Goal: Transaction & Acquisition: Purchase product/service

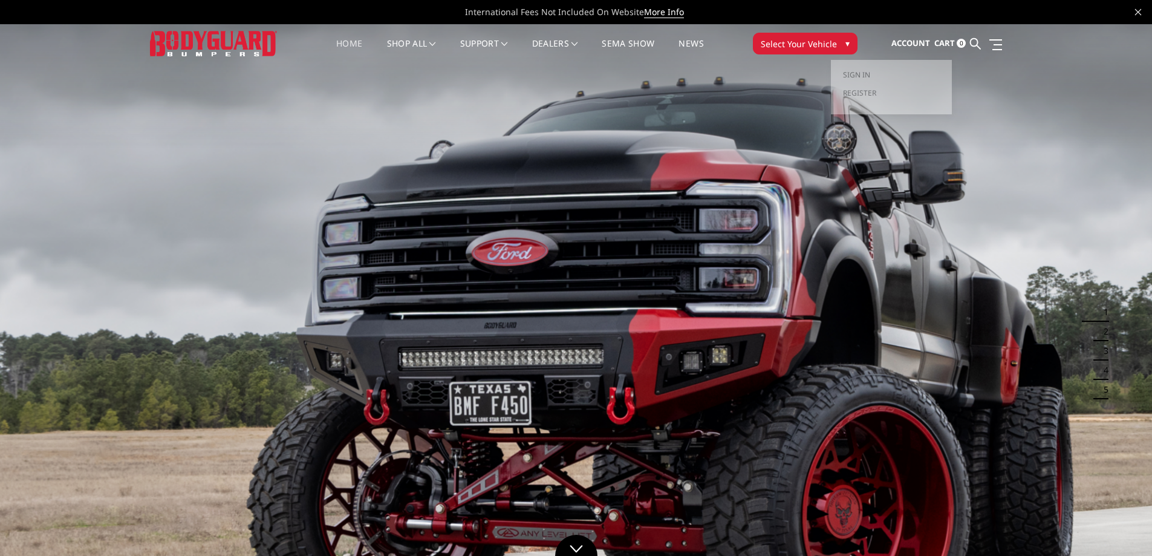
click at [901, 42] on span "Account" at bounding box center [911, 43] width 39 height 11
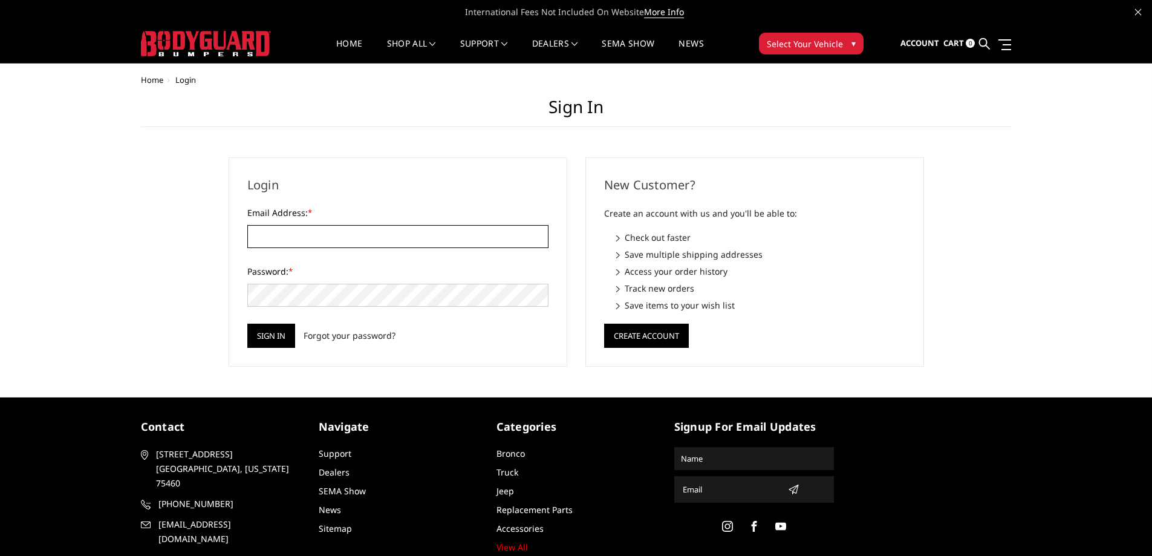
type input "[PERSON_NAME][EMAIL_ADDRESS][DOMAIN_NAME]"
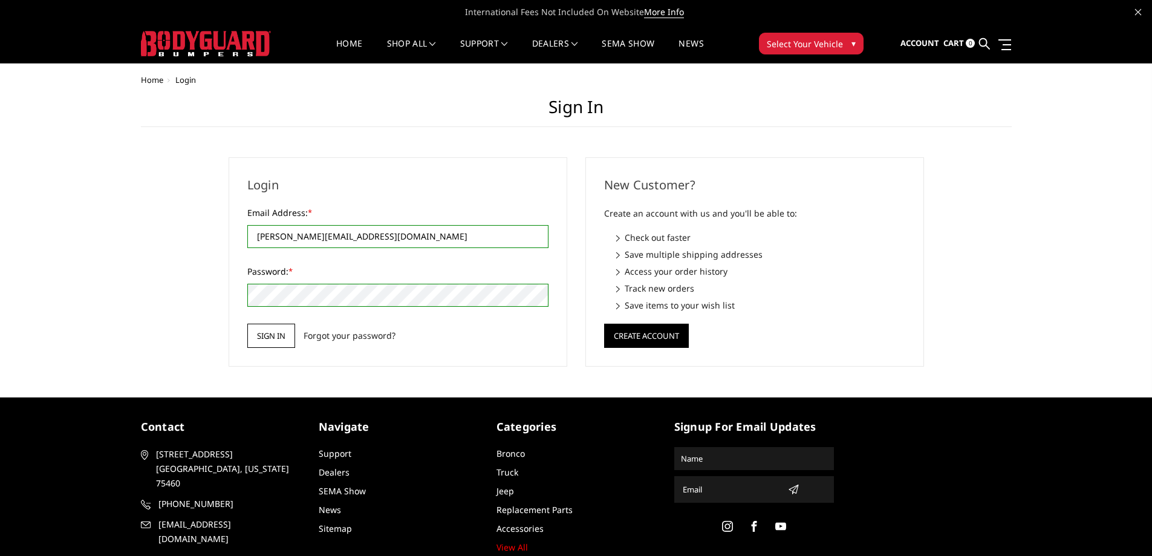
click at [267, 335] on input "Sign in" at bounding box center [271, 336] width 48 height 24
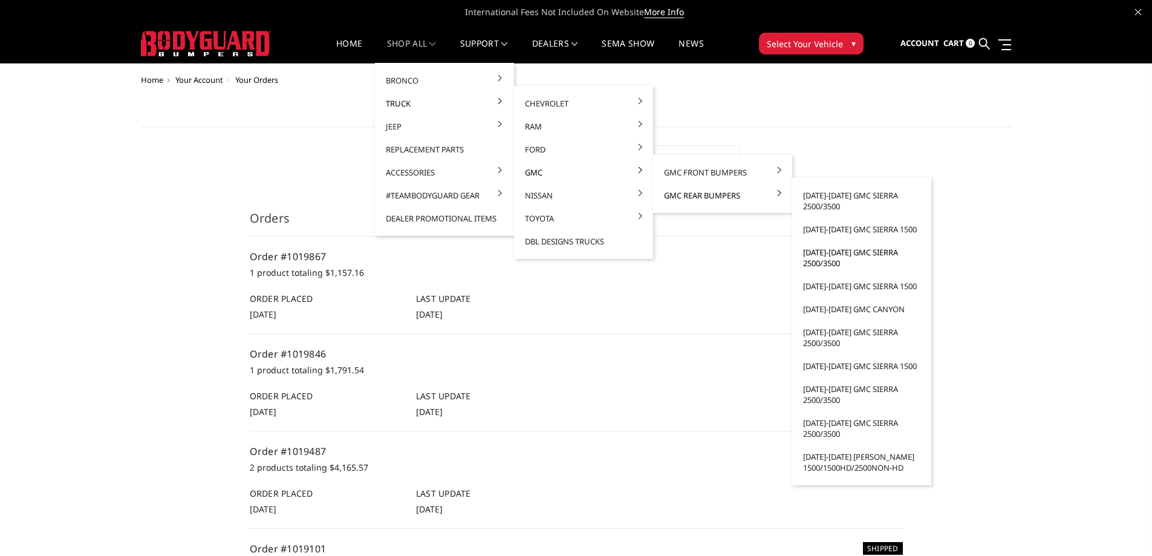
click at [820, 263] on link "[DATE]-[DATE] GMC Sierra 2500/3500" at bounding box center [861, 258] width 129 height 34
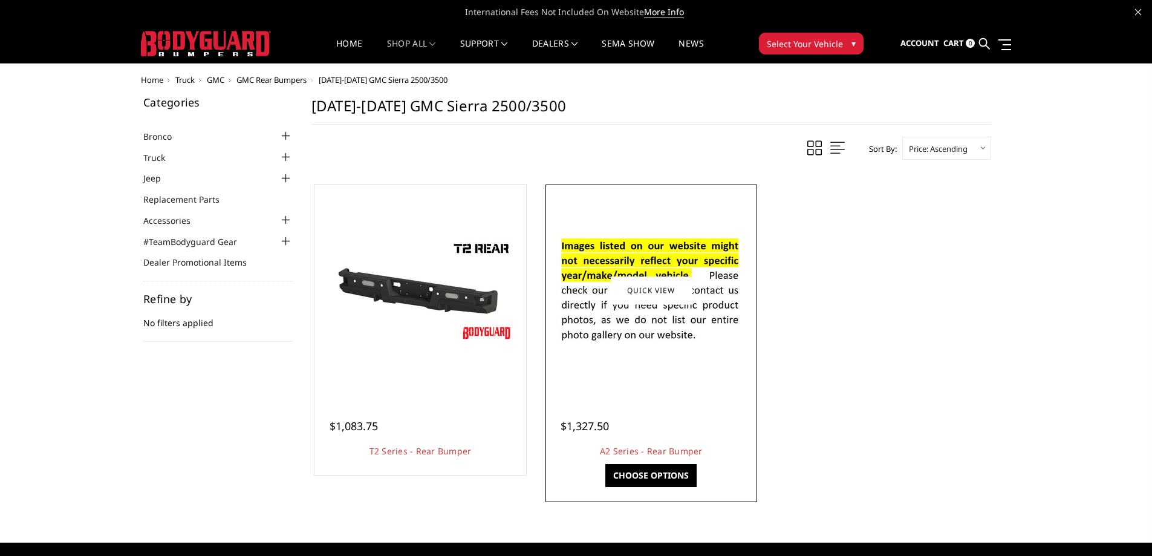
click at [674, 259] on img at bounding box center [652, 290] width 194 height 132
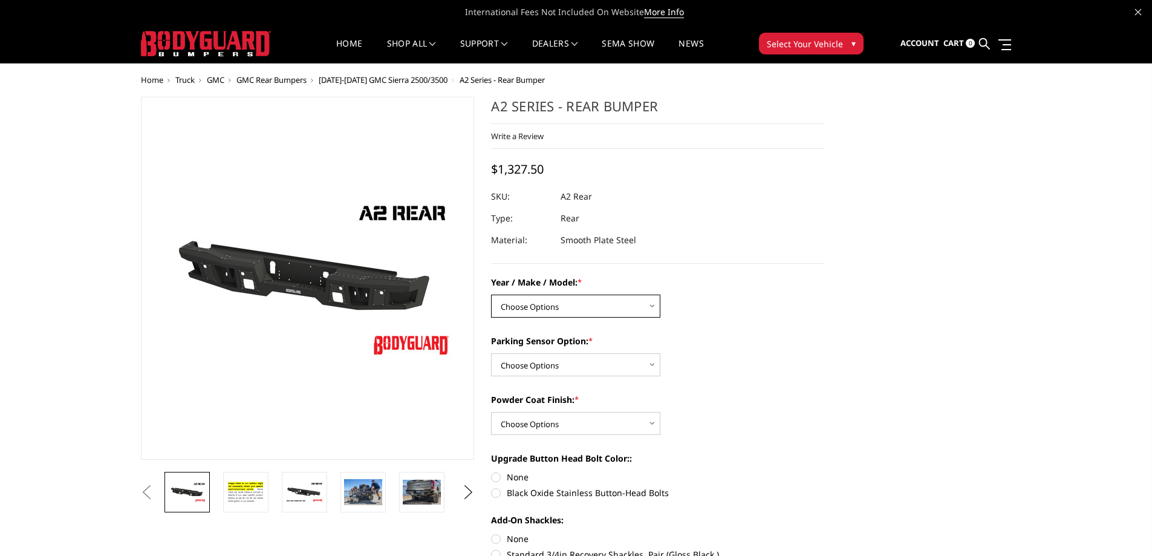
click at [561, 303] on select "Choose Options Chevrolet/GMC 20-24 2500 / 3500 Chevrolet/GMC 15-19 2500 / 3500 …" at bounding box center [575, 306] width 169 height 23
select select "1606"
click at [491, 295] on select "Choose Options Chevrolet/GMC 20-24 2500 / 3500 Chevrolet/GMC 15-19 2500 / 3500 …" at bounding box center [575, 306] width 169 height 23
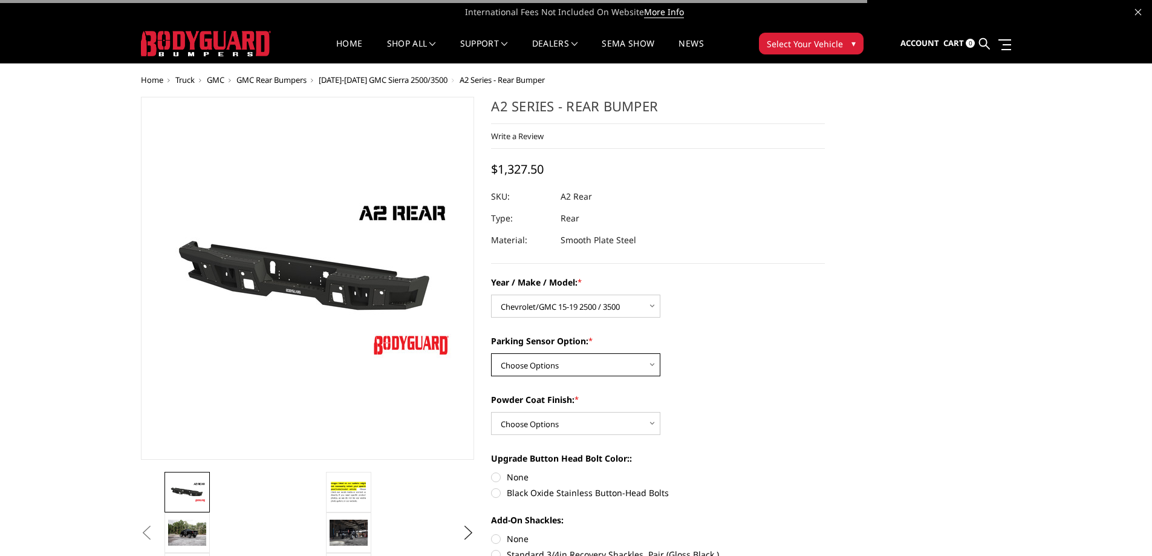
click at [555, 362] on select "Choose Options Yes - With sensor cutouts No - Without sensor cutouts" at bounding box center [575, 364] width 169 height 23
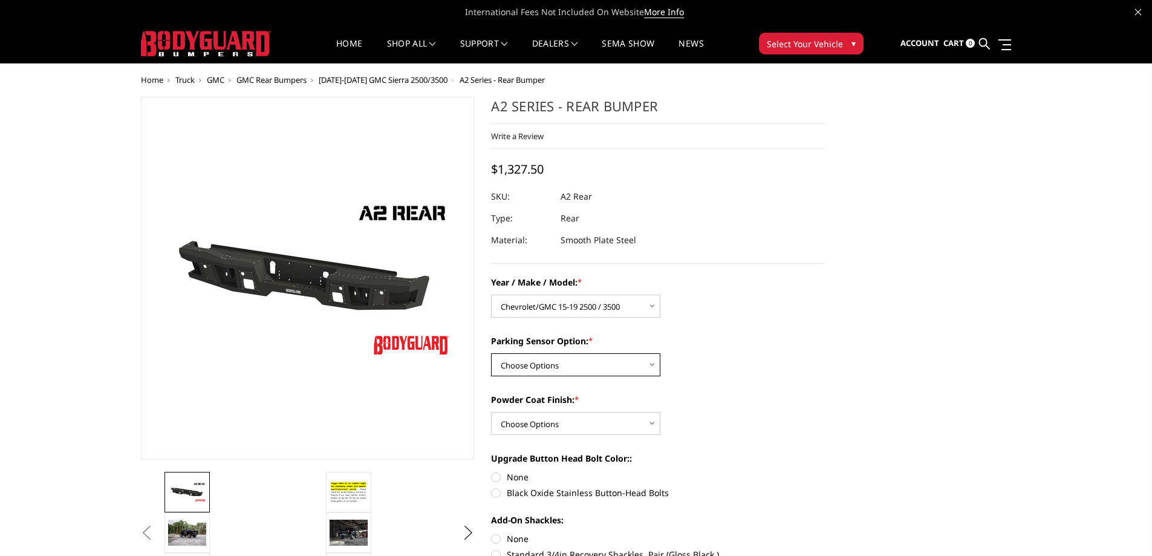
select select "564"
click at [491, 353] on select "Choose Options Yes - With sensor cutouts No - Without sensor cutouts" at bounding box center [575, 364] width 169 height 23
click at [549, 425] on select "Choose Options Bare metal (included) Texture black powder coat" at bounding box center [575, 423] width 169 height 23
select select "551"
click at [491, 412] on select "Choose Options Bare metal (included) Texture black powder coat" at bounding box center [575, 423] width 169 height 23
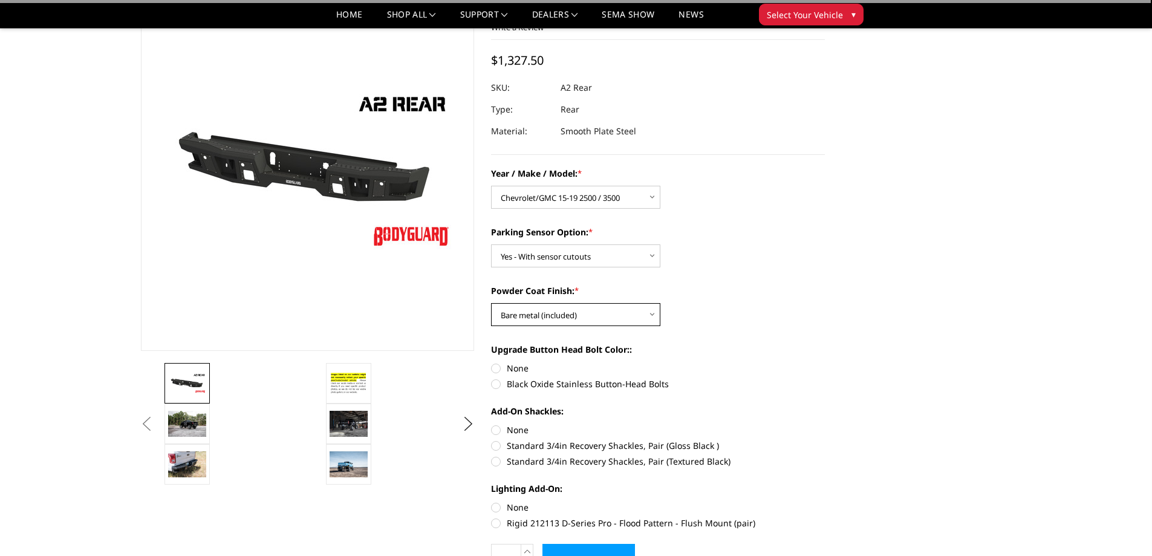
scroll to position [91, 0]
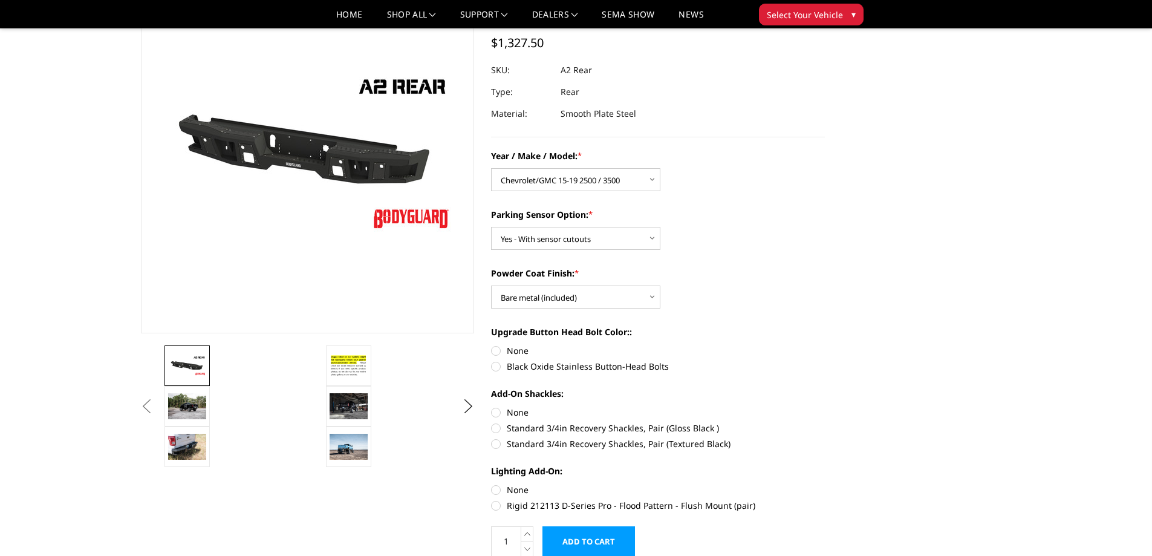
click at [497, 351] on label "None" at bounding box center [658, 350] width 334 height 13
click at [492, 345] on input "None" at bounding box center [491, 344] width 1 height 1
radio input "true"
click at [495, 408] on label "None" at bounding box center [658, 412] width 334 height 13
click at [492, 406] on input "None" at bounding box center [491, 406] width 1 height 1
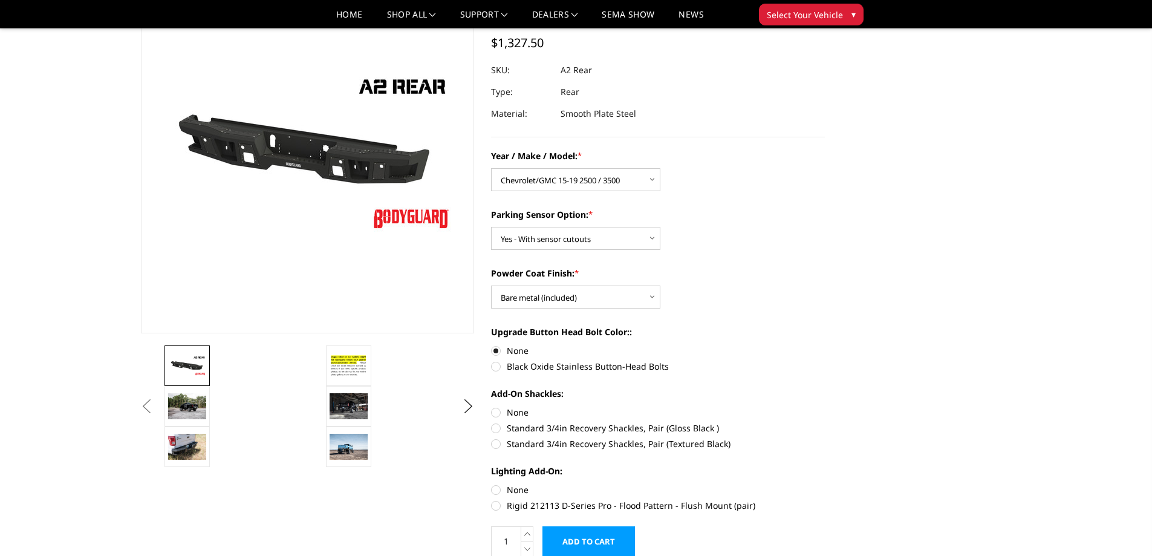
radio input "true"
click at [495, 487] on label "None" at bounding box center [658, 489] width 334 height 13
click at [492, 484] on input "None" at bounding box center [491, 483] width 1 height 1
radio input "true"
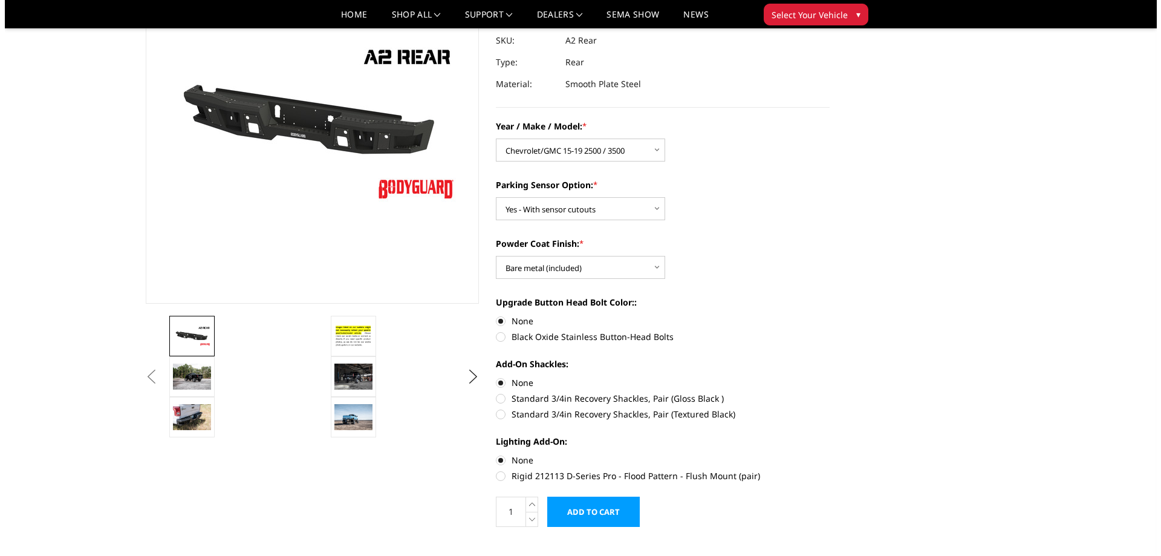
scroll to position [121, 0]
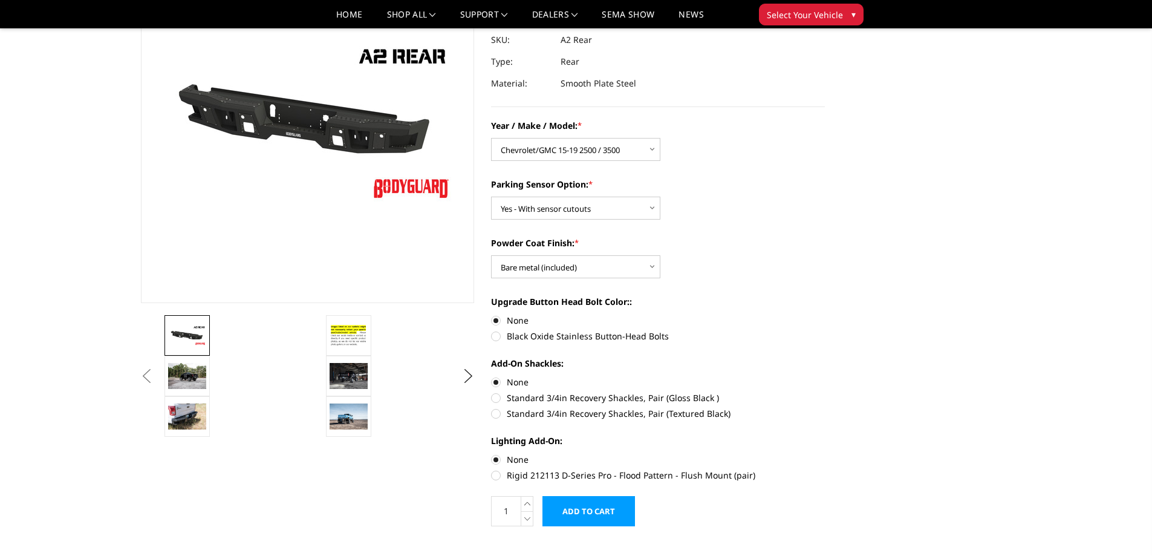
click at [567, 497] on input "Add to Cart" at bounding box center [589, 511] width 93 height 30
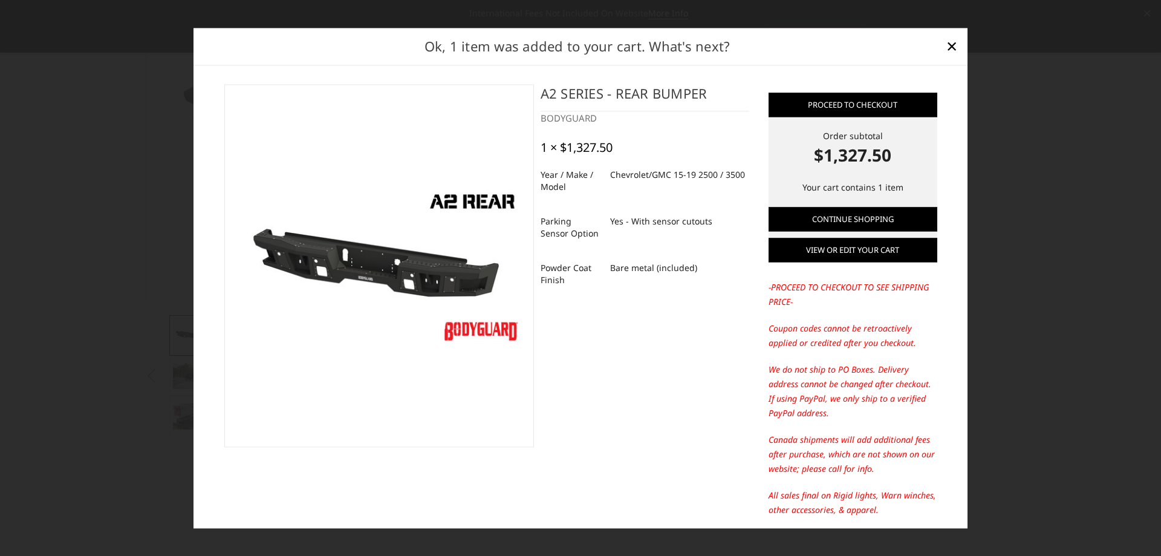
click at [876, 253] on link "View or edit your cart" at bounding box center [853, 250] width 169 height 24
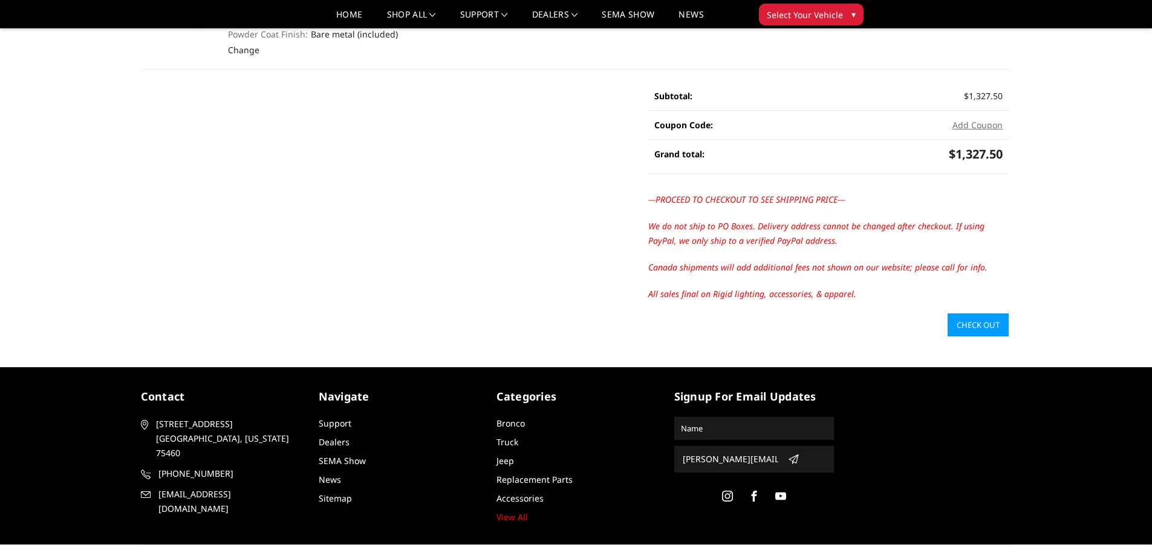
scroll to position [211, 0]
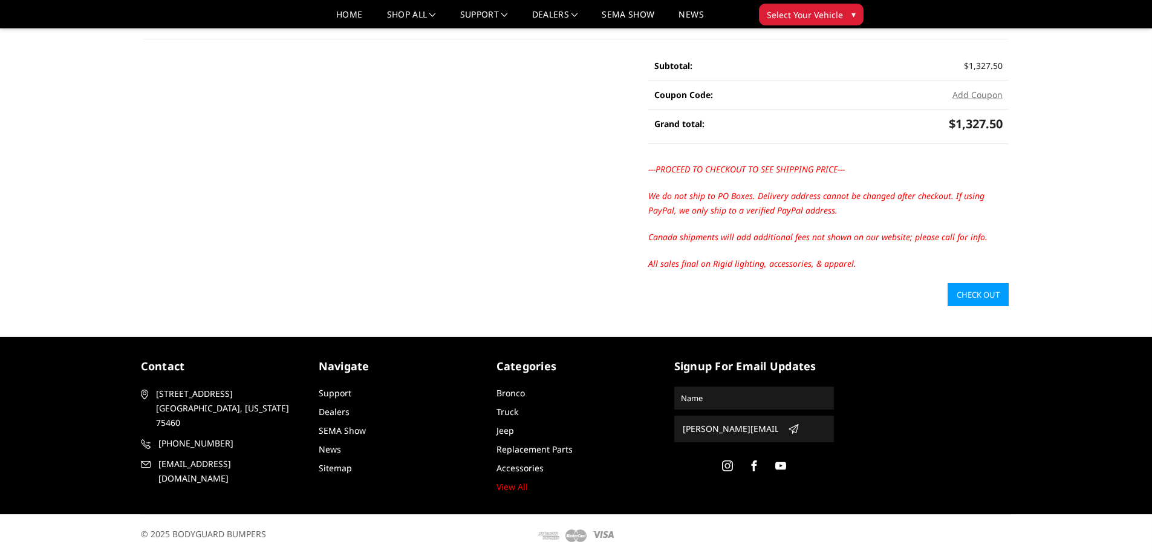
click at [963, 293] on link "Check out" at bounding box center [978, 294] width 61 height 23
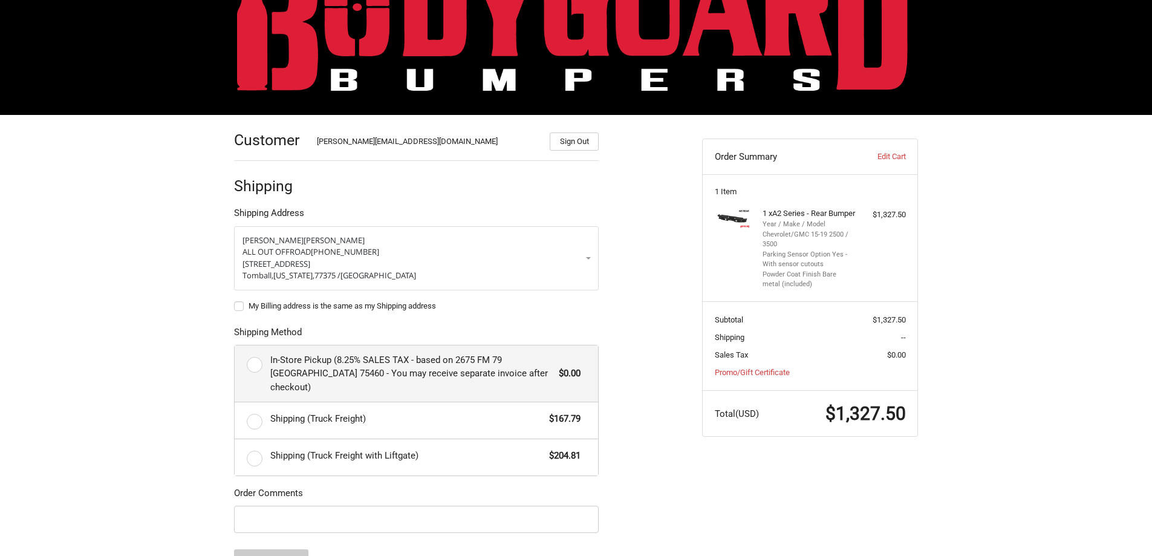
scroll to position [76, 0]
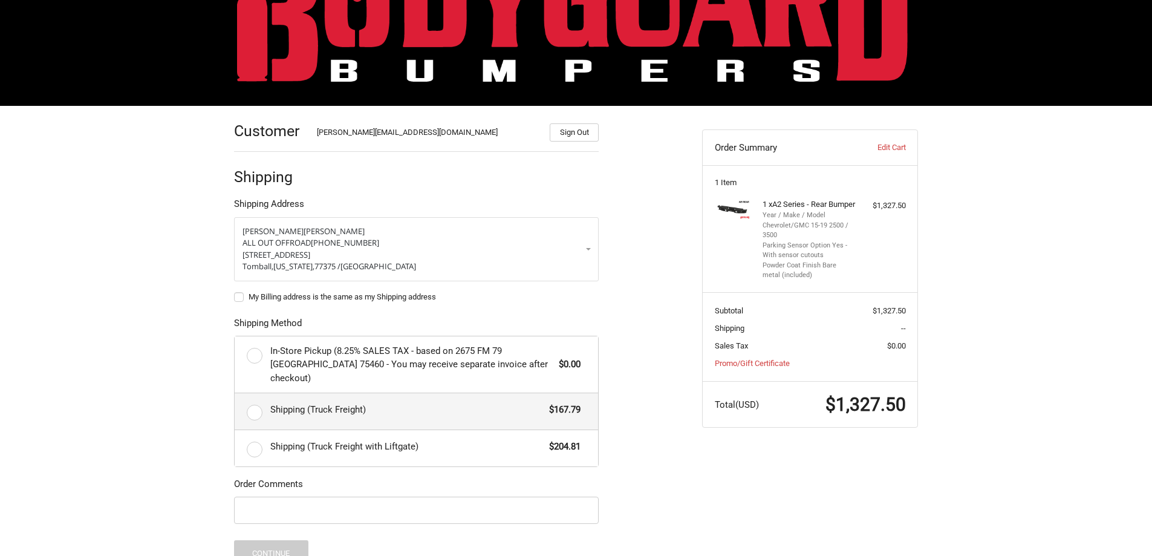
click at [256, 394] on label "Shipping (Truck Freight) $167.79" at bounding box center [417, 411] width 364 height 36
click at [235, 394] on input "Shipping (Truck Freight) $167.79" at bounding box center [235, 393] width 1 height 1
radio input "true"
click at [302, 497] on input "Order Comments" at bounding box center [416, 510] width 365 height 27
drag, startPoint x: 287, startPoint y: 504, endPoint x: 226, endPoint y: 522, distance: 63.6
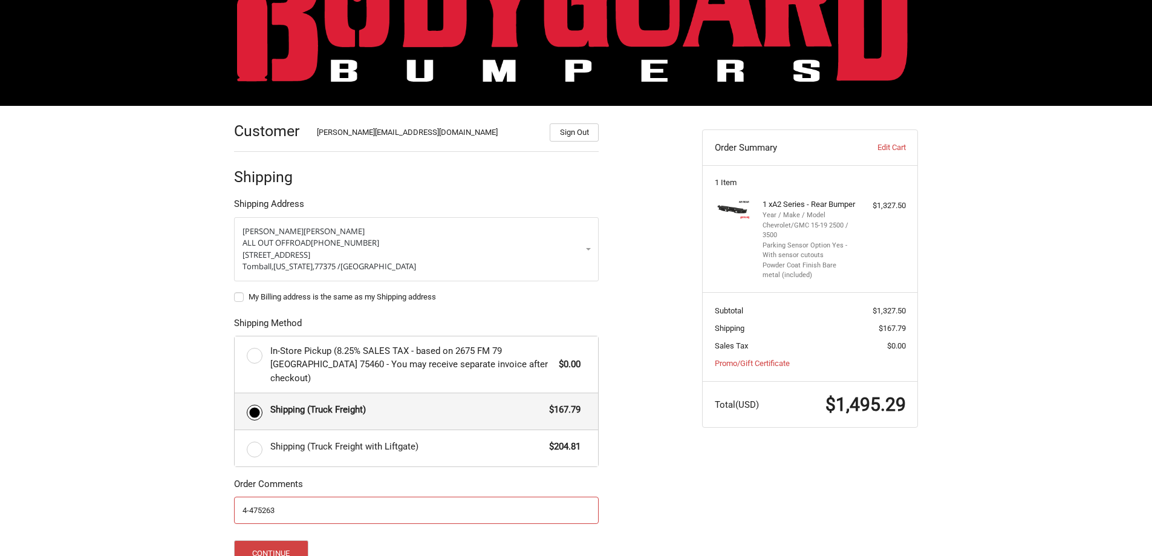
click at [232, 520] on div "Customer chrisd@alloutoffroad.com Sign Out Shipping Shipping Address Reid Rolli…" at bounding box center [459, 389] width 468 height 567
type input "4-75263"
click at [276, 540] on button "Continue" at bounding box center [271, 553] width 74 height 26
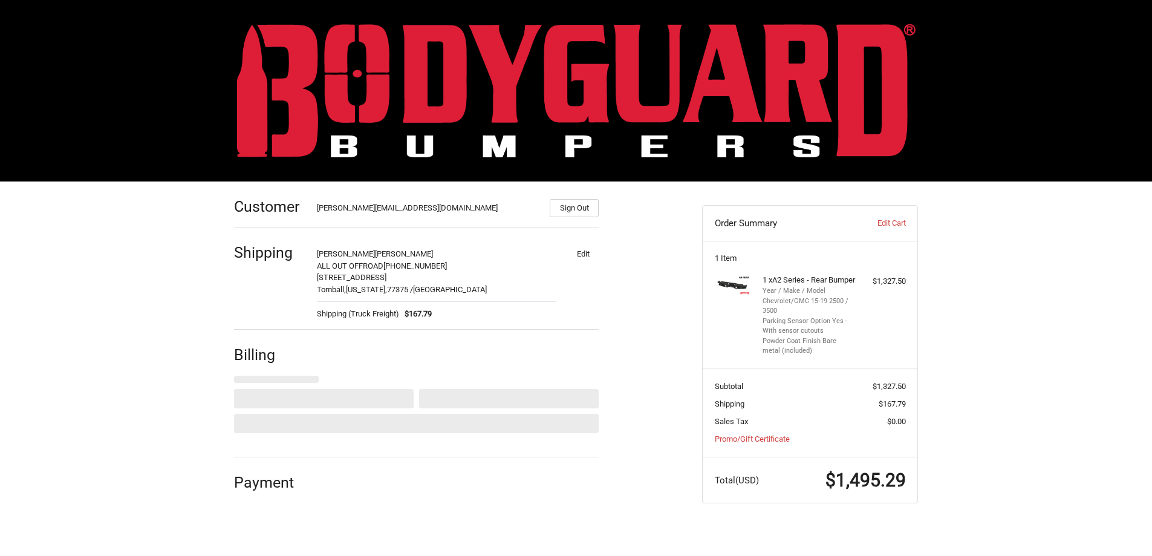
scroll to position [0, 0]
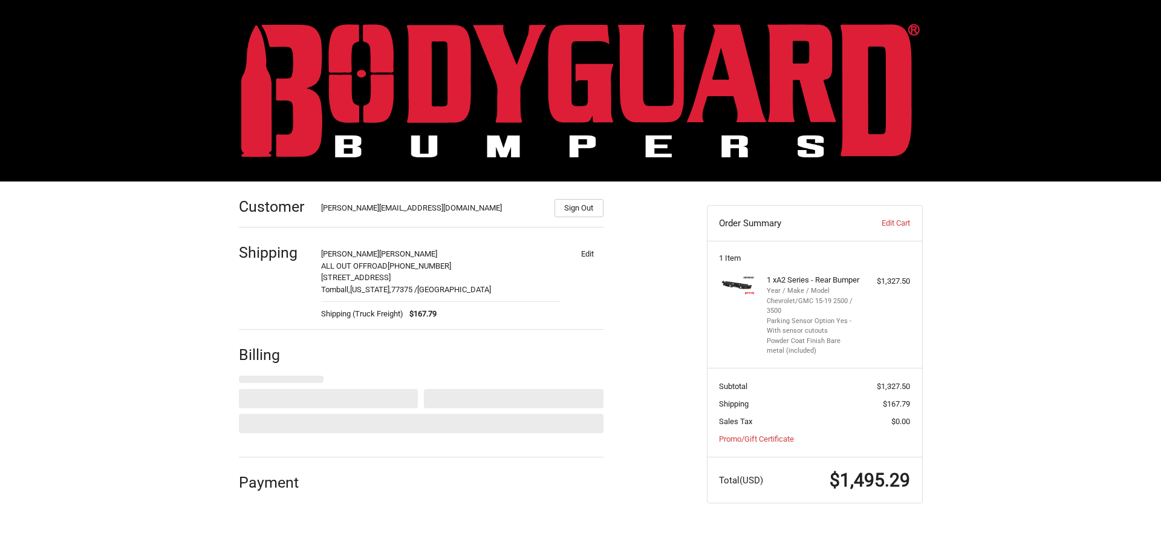
select select "US"
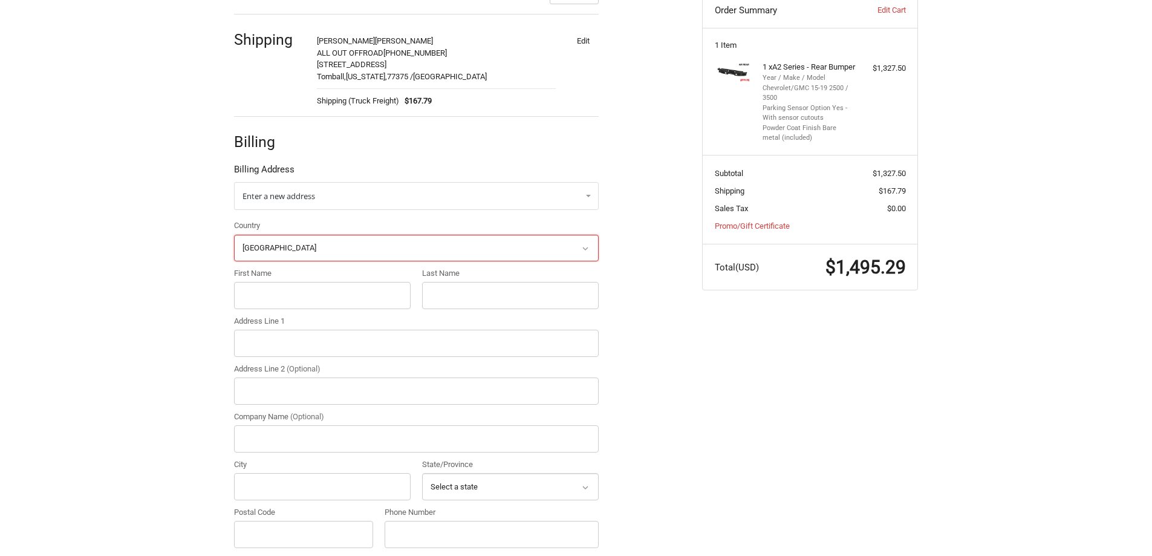
scroll to position [219, 0]
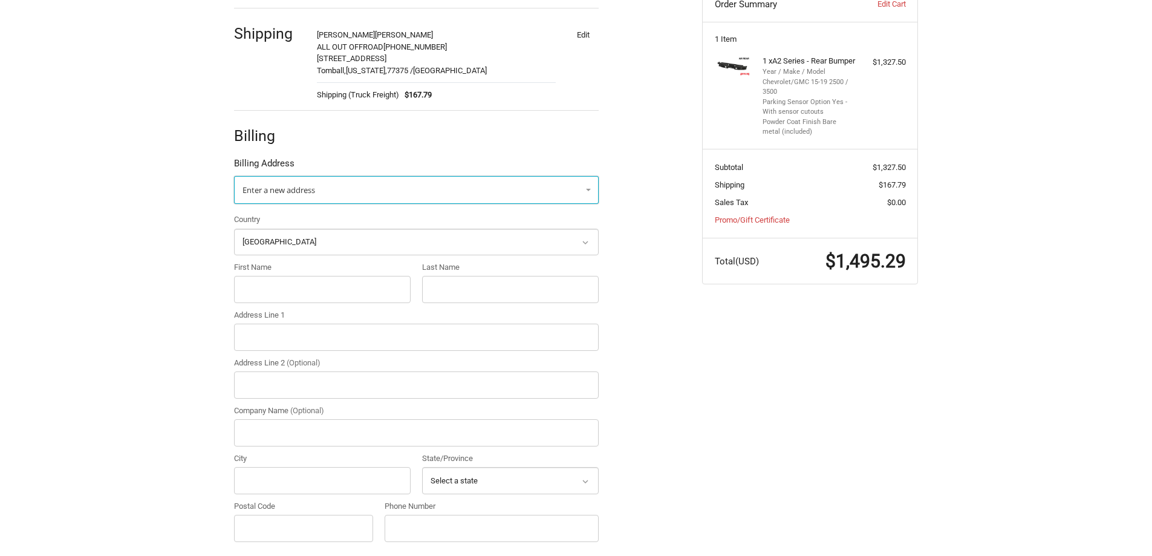
click at [315, 194] on span "Enter a new address" at bounding box center [279, 189] width 73 height 11
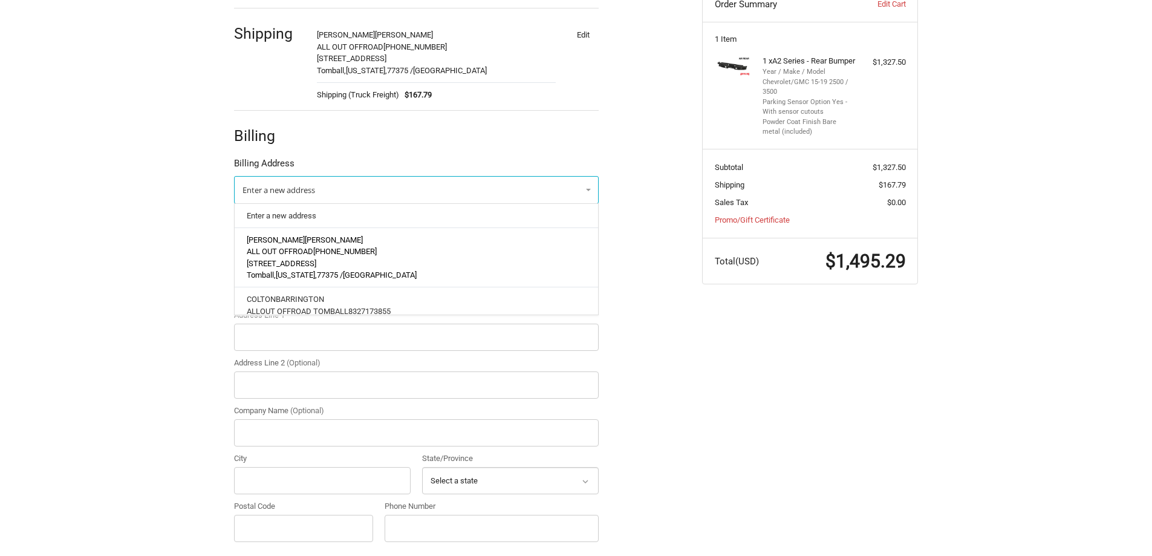
click at [310, 249] on span "ALL OUT OFFROAD" at bounding box center [280, 251] width 67 height 9
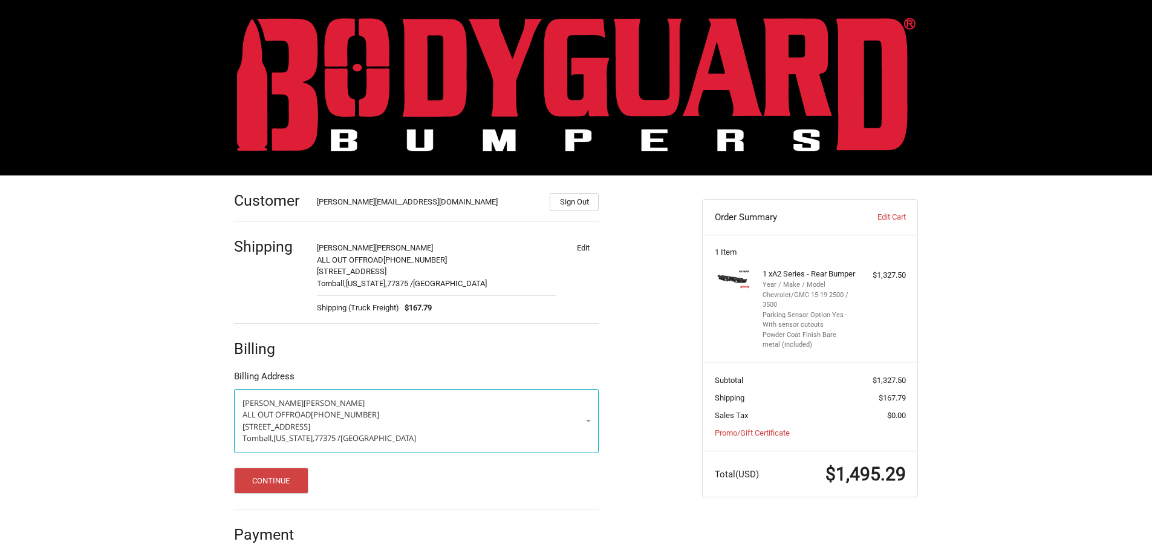
scroll to position [0, 0]
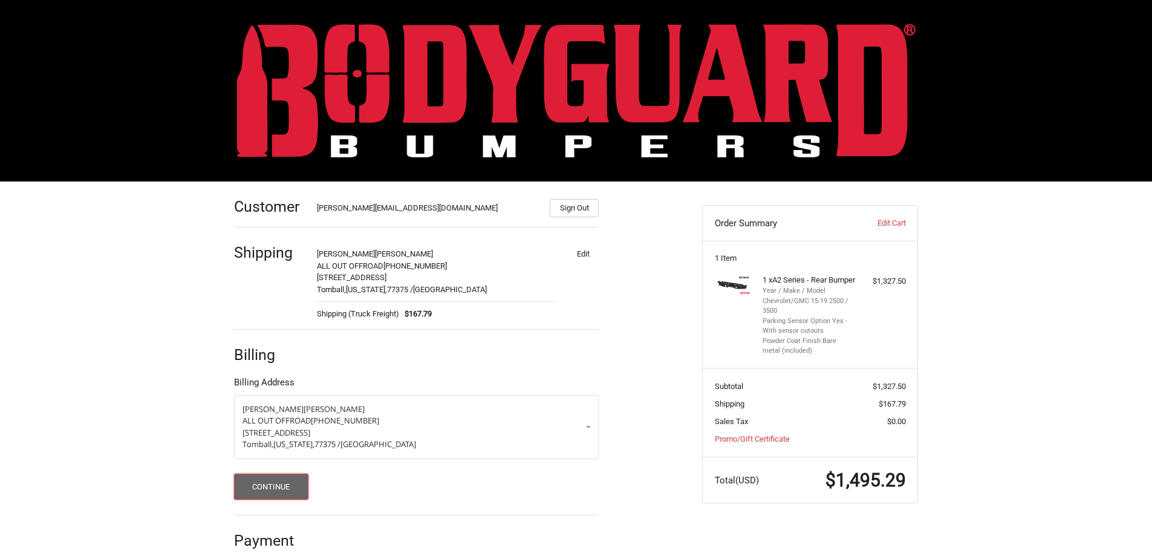
click at [278, 484] on button "Continue" at bounding box center [271, 487] width 74 height 26
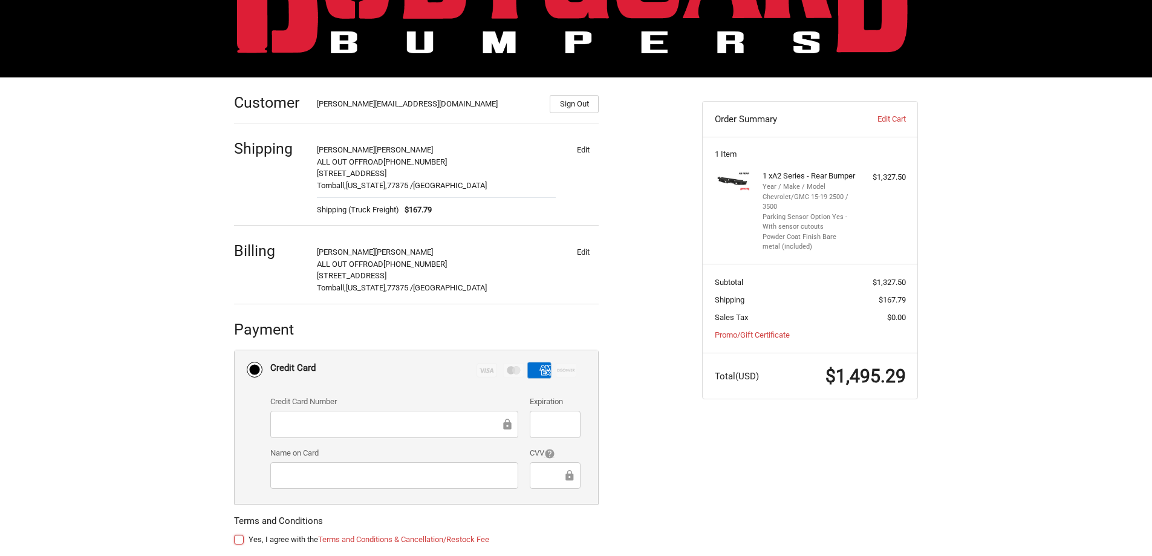
scroll to position [172, 0]
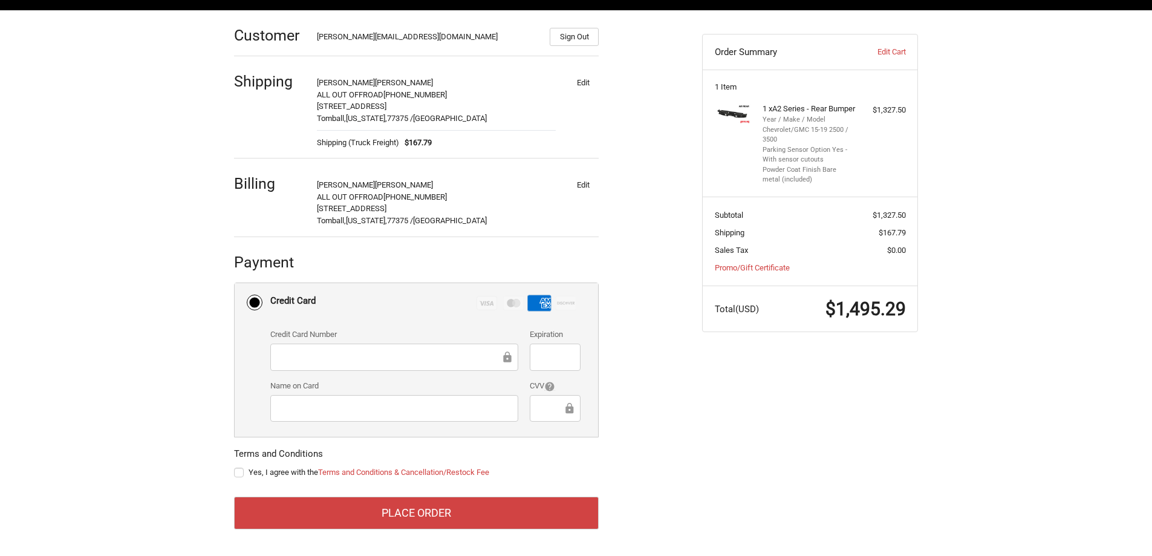
click at [238, 471] on label "Yes, I agree with the Terms and Conditions & Cancellation/Restock Fee" at bounding box center [416, 473] width 365 height 10
click at [235, 467] on input "Yes, I agree with the Terms and Conditions & Cancellation/Restock Fee" at bounding box center [234, 466] width 1 height 1
checkbox input "true"
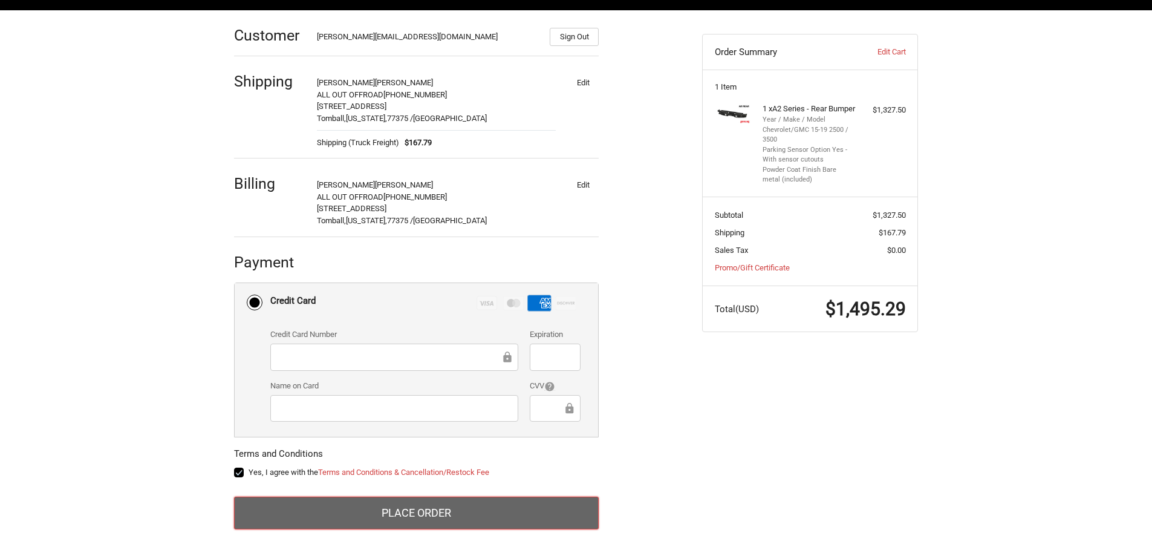
click at [469, 523] on button "Place Order" at bounding box center [416, 513] width 365 height 33
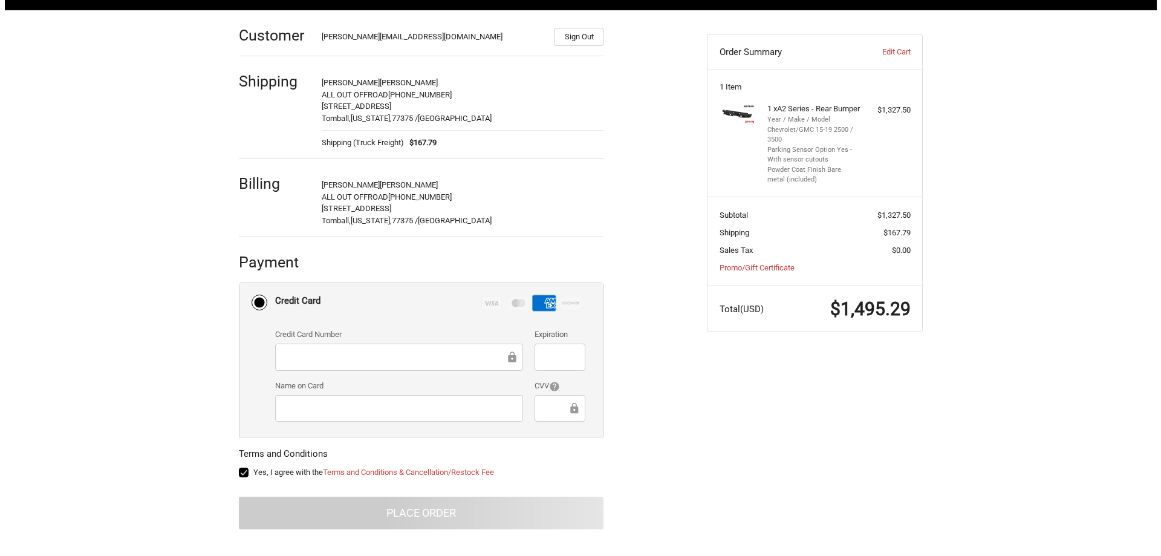
scroll to position [0, 0]
